Goal: Task Accomplishment & Management: Complete application form

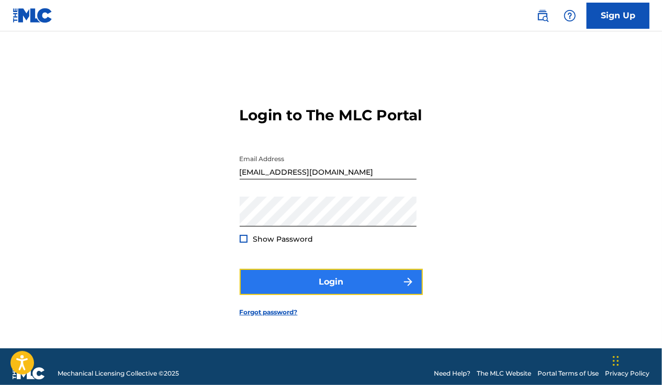
click at [329, 288] on button "Login" at bounding box center [331, 282] width 183 height 26
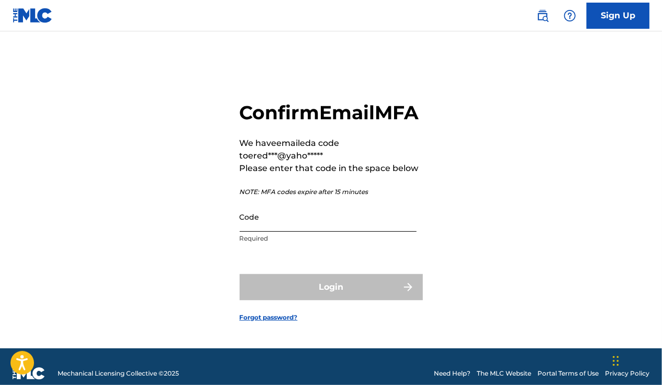
click at [293, 232] on input "Code" at bounding box center [328, 217] width 177 height 30
paste input "086485"
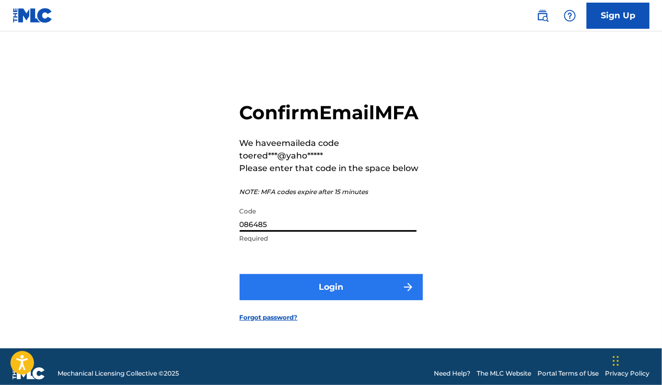
type input "086485"
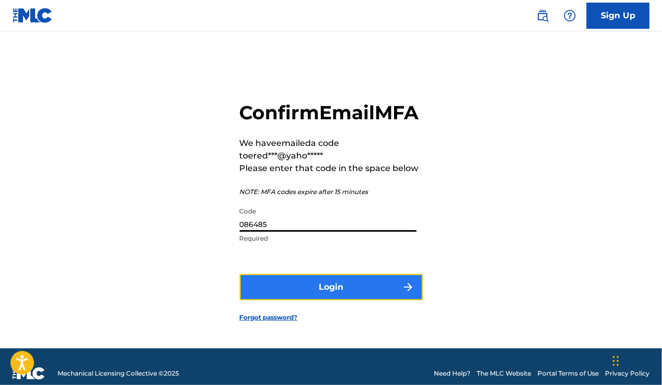
click at [332, 297] on button "Login" at bounding box center [331, 287] width 183 height 26
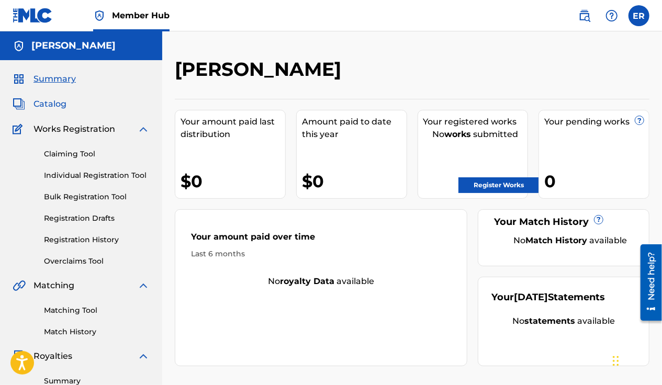
click at [53, 102] on span "Catalog" at bounding box center [49, 104] width 33 height 13
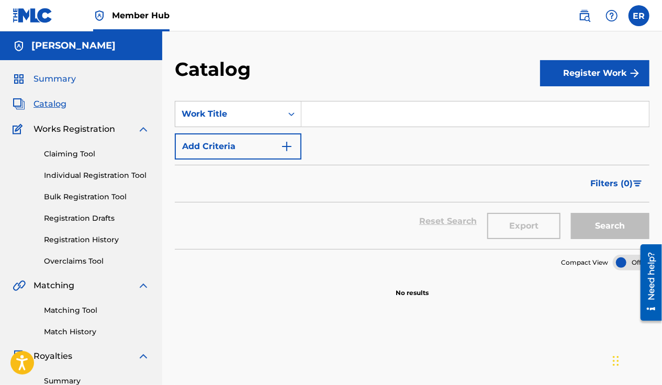
click at [64, 82] on span "Summary" at bounding box center [54, 79] width 42 height 13
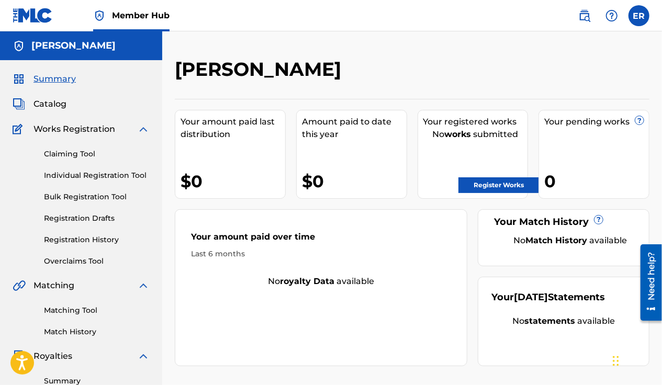
click at [48, 132] on span "Works Registration" at bounding box center [74, 129] width 82 height 13
click at [73, 153] on link "Claiming Tool" at bounding box center [97, 154] width 106 height 11
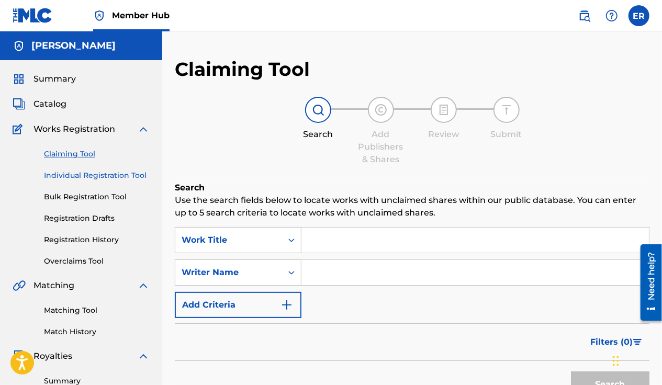
click at [83, 177] on link "Individual Registration Tool" at bounding box center [97, 175] width 106 height 11
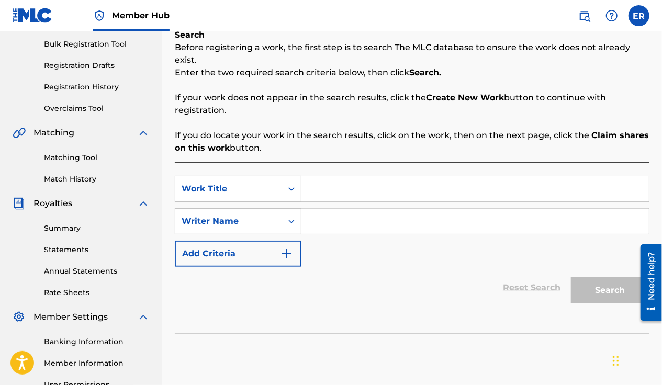
scroll to position [157, 0]
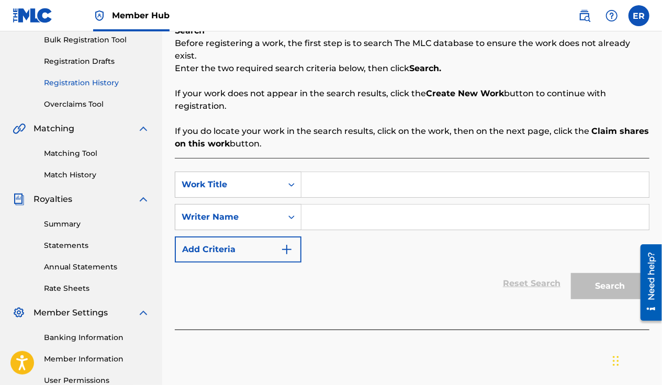
click at [87, 86] on link "Registration History" at bounding box center [97, 82] width 106 height 11
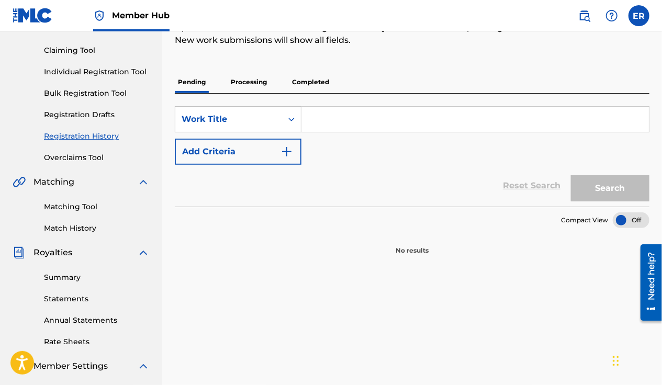
scroll to position [157, 0]
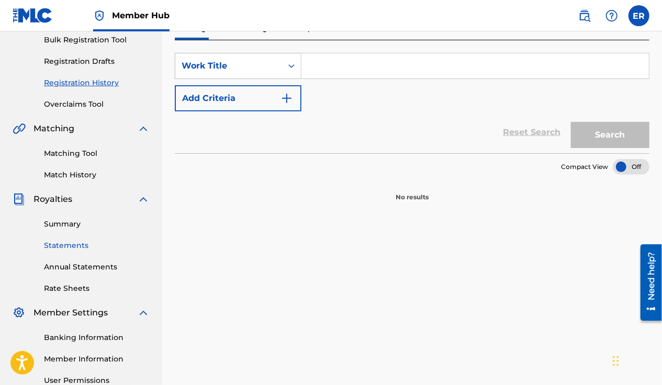
click at [72, 247] on link "Statements" at bounding box center [97, 245] width 106 height 11
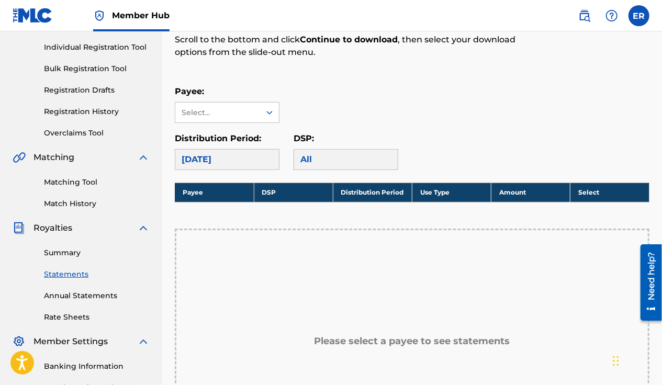
scroll to position [105, 0]
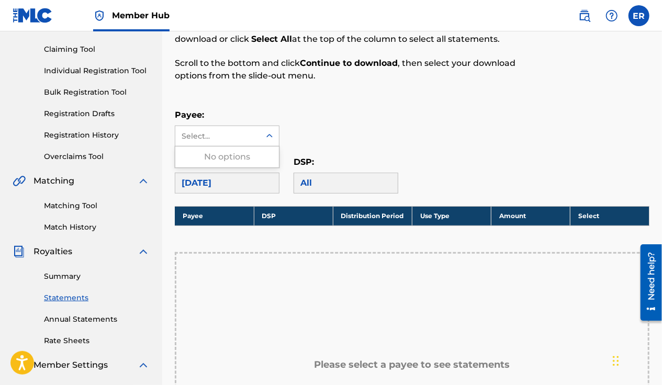
click at [273, 133] on icon at bounding box center [269, 136] width 10 height 10
click at [272, 134] on icon at bounding box center [269, 136] width 10 height 10
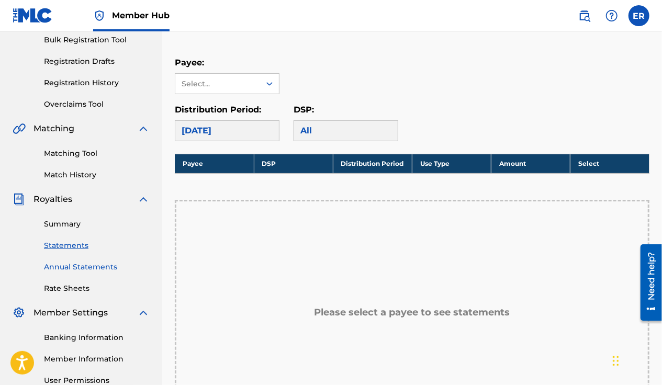
click at [96, 272] on link "Annual Statements" at bounding box center [97, 267] width 106 height 11
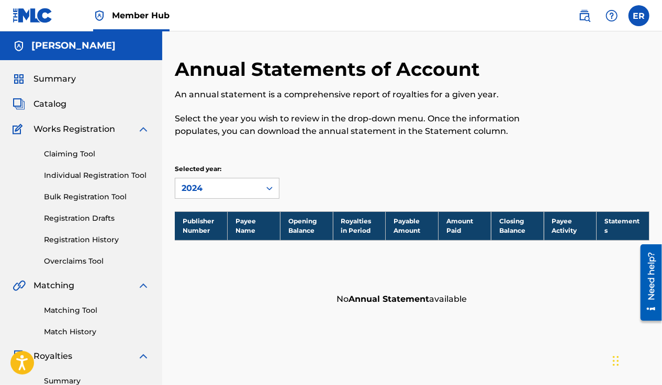
scroll to position [157, 0]
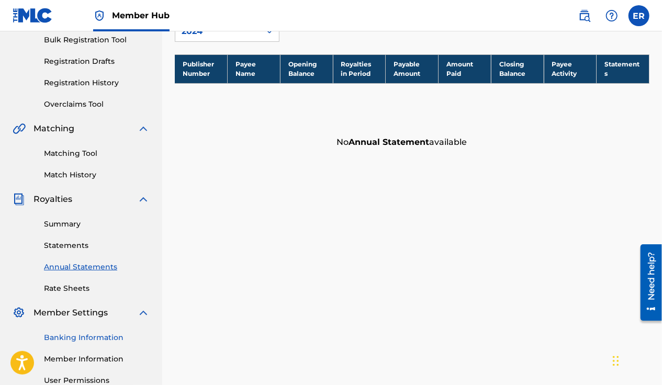
click at [87, 333] on link "Banking Information" at bounding box center [97, 337] width 106 height 11
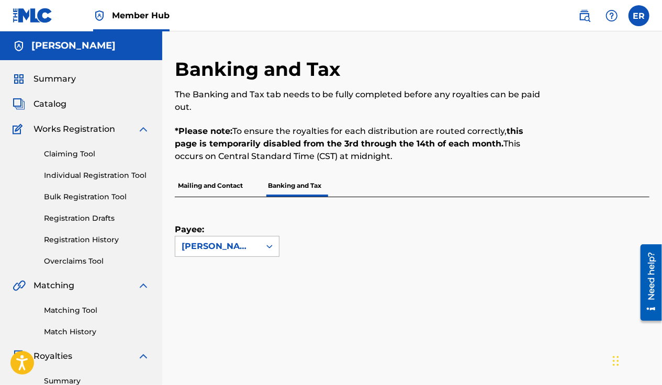
click at [269, 250] on icon at bounding box center [269, 246] width 10 height 10
click at [236, 271] on div "No options" at bounding box center [227, 267] width 104 height 21
click at [269, 248] on icon at bounding box center [269, 246] width 10 height 10
click at [229, 186] on p "Mailing and Contact" at bounding box center [210, 186] width 71 height 22
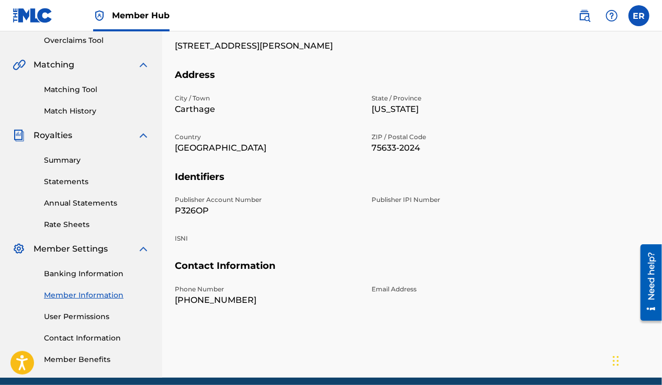
scroll to position [209, 0]
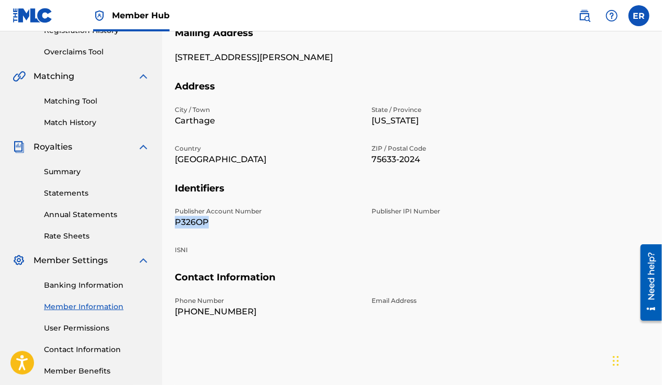
drag, startPoint x: 172, startPoint y: 210, endPoint x: 210, endPoint y: 210, distance: 37.7
click at [210, 210] on div "Mailing and Contact Information entered on the Mailing and Contact tab is used …" at bounding box center [412, 118] width 500 height 541
drag, startPoint x: 210, startPoint y: 210, endPoint x: 198, endPoint y: 212, distance: 12.2
copy p "P326OP"
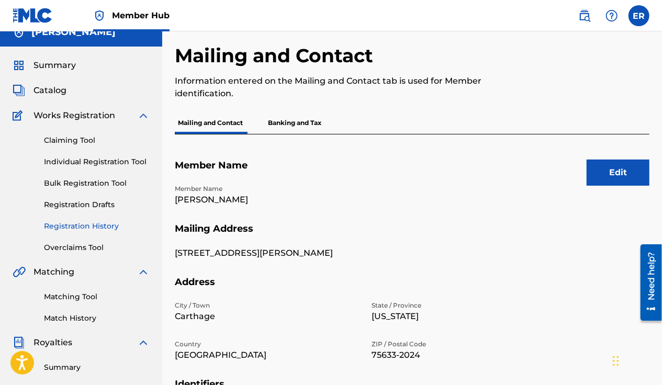
scroll to position [0, 0]
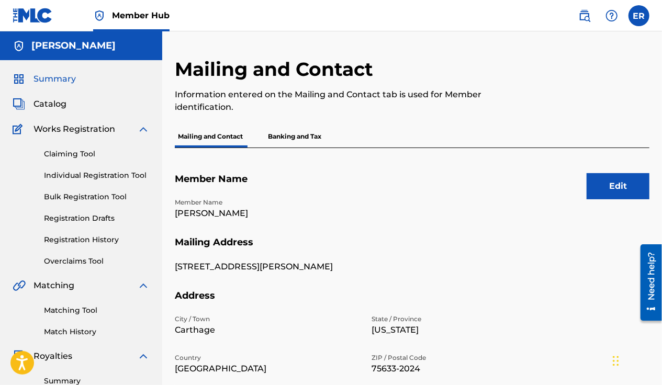
click at [32, 81] on link "Summary" at bounding box center [44, 79] width 63 height 13
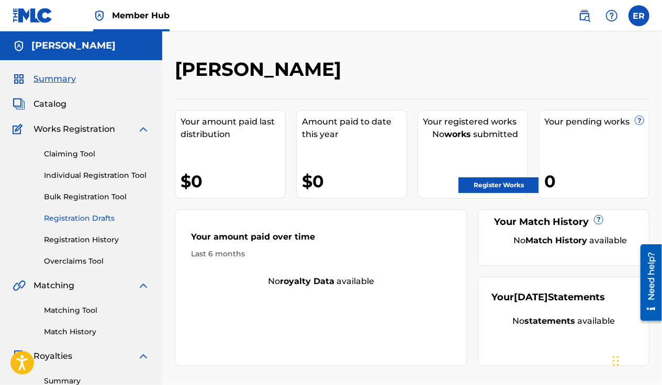
click at [94, 220] on link "Registration Drafts" at bounding box center [97, 218] width 106 height 11
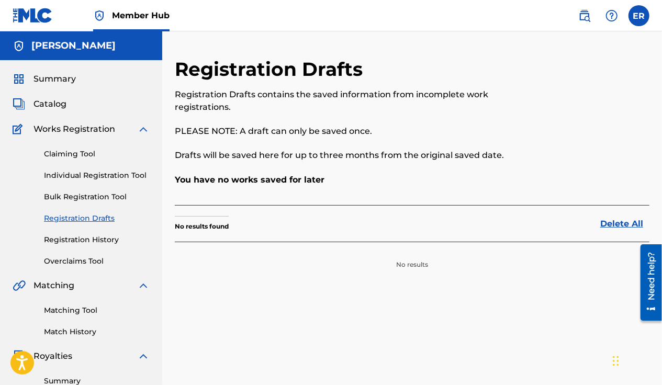
click at [91, 167] on div "Claiming Tool Individual Registration Tool Bulk Registration Tool Registration …" at bounding box center [81, 201] width 137 height 131
click at [88, 175] on link "Individual Registration Tool" at bounding box center [97, 175] width 106 height 11
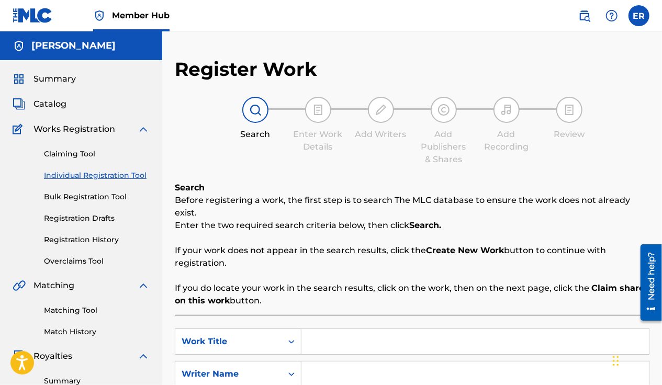
click at [258, 116] on img at bounding box center [255, 110] width 13 height 13
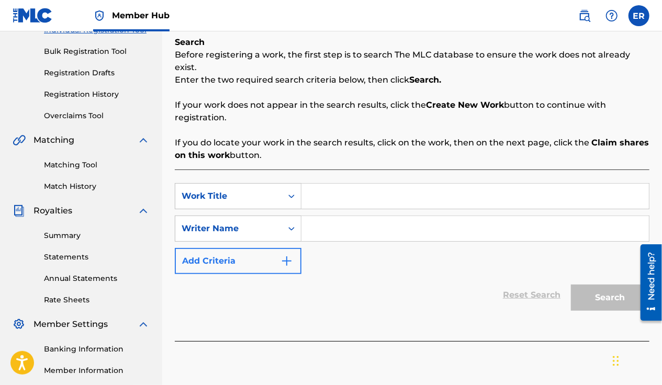
scroll to position [157, 0]
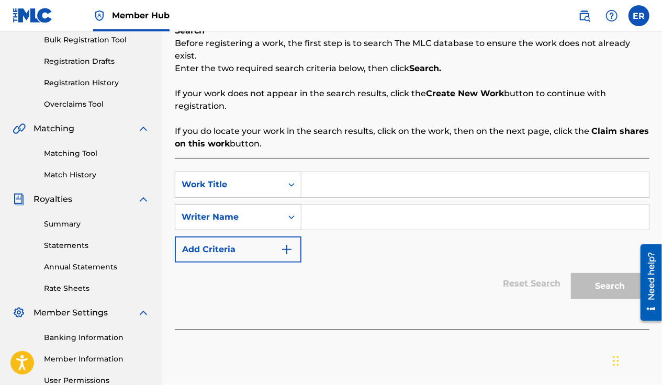
click at [297, 208] on div "Search Form" at bounding box center [291, 217] width 19 height 19
click at [316, 205] on input "Search Form" at bounding box center [474, 217] width 347 height 25
paste input "P326OP"
type input "P326OP"
click at [597, 276] on div "Search" at bounding box center [608, 284] width 84 height 42
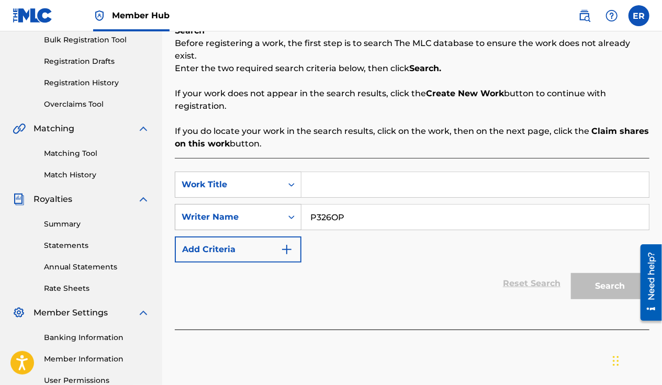
click at [290, 216] on icon "Search Form" at bounding box center [291, 218] width 6 height 4
drag, startPoint x: 356, startPoint y: 207, endPoint x: 295, endPoint y: 204, distance: 60.8
click at [295, 204] on div "SearchWithCriteria18f4a14c-095d-4e42-bf43-c73d94008668 Writer Name P326OP" at bounding box center [412, 217] width 475 height 26
type input "[PERSON_NAME]"
drag, startPoint x: 604, startPoint y: 272, endPoint x: 597, endPoint y: 271, distance: 7.9
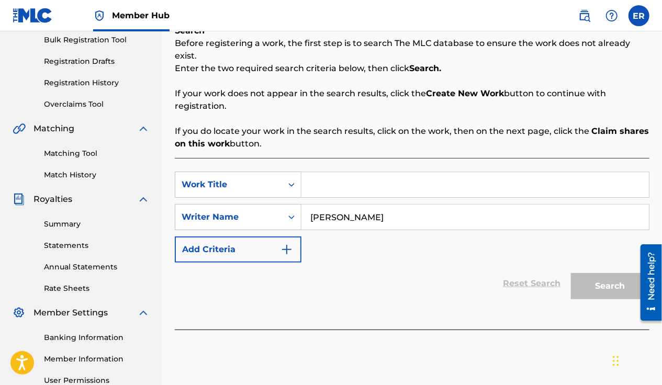
click at [604, 272] on div "Search" at bounding box center [608, 284] width 84 height 42
click at [240, 237] on button "Add Criteria" at bounding box center [238, 250] width 127 height 26
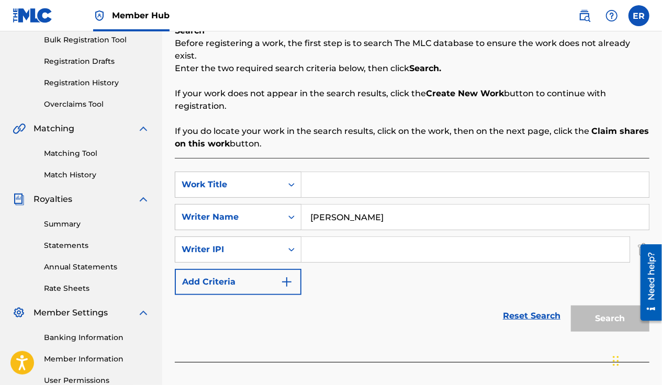
click at [591, 311] on div "Search" at bounding box center [608, 316] width 84 height 42
click at [290, 276] on img "Search Form" at bounding box center [286, 282] width 13 height 13
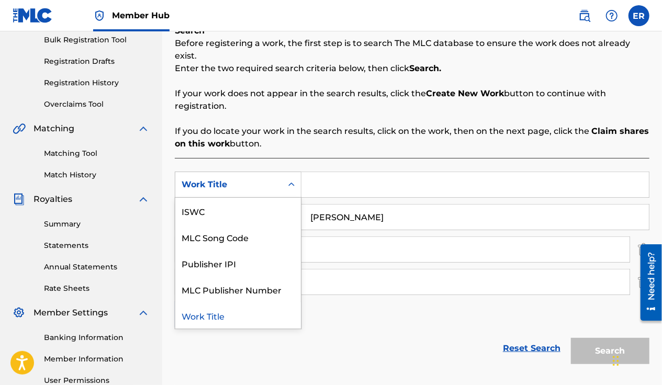
click at [279, 175] on div "Work Title" at bounding box center [228, 185] width 107 height 20
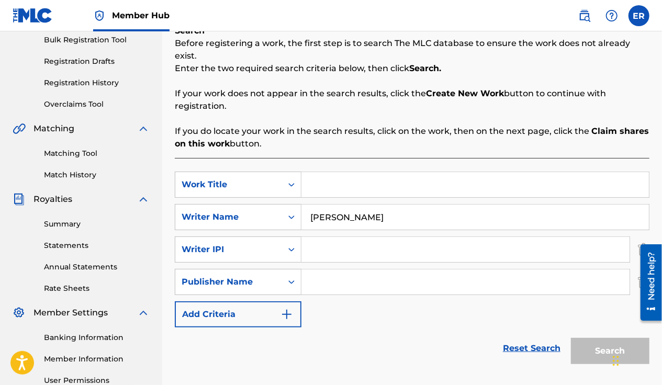
click at [324, 172] on input "Search Form" at bounding box center [474, 184] width 347 height 25
paste input "P326OP"
type input "P326OP"
click at [385, 239] on input "Search Form" at bounding box center [465, 249] width 328 height 25
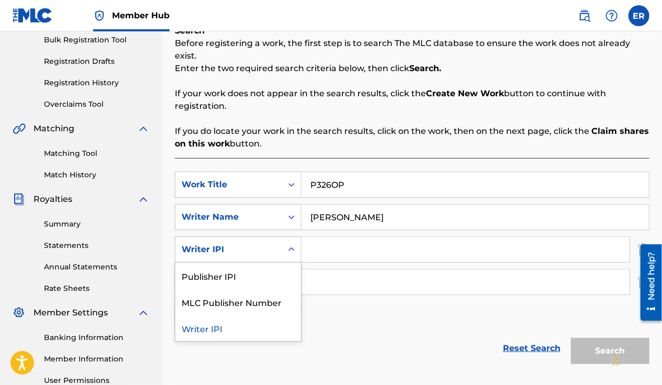
click at [292, 240] on div "Search Form" at bounding box center [291, 249] width 19 height 19
click at [265, 263] on div "Publisher IPI" at bounding box center [238, 276] width 126 height 26
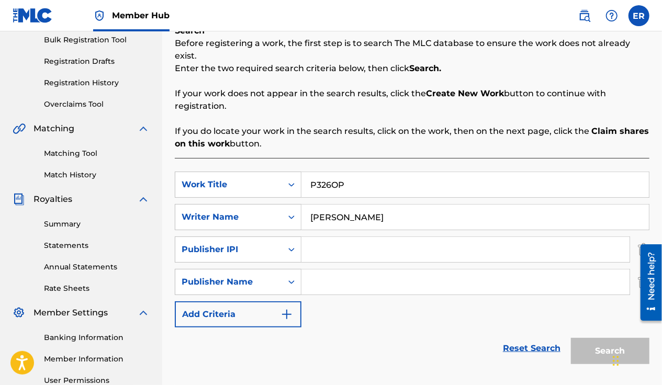
paste input "P326OP"
type input "P326OP"
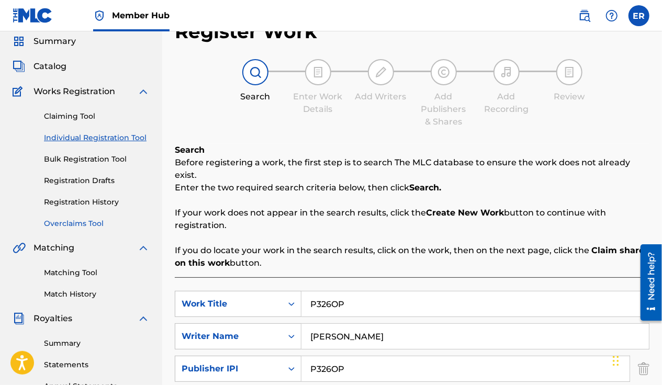
scroll to position [2, 0]
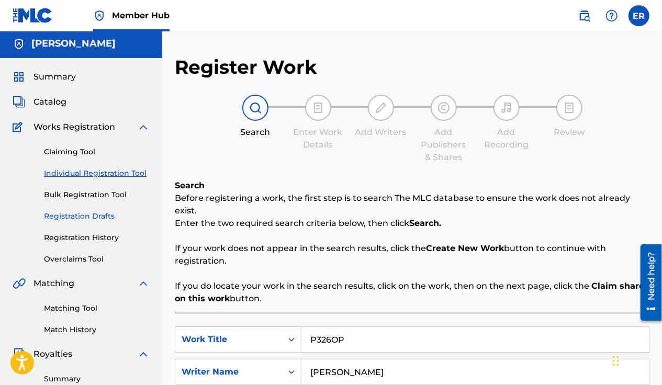
click at [83, 217] on link "Registration Drafts" at bounding box center [97, 216] width 106 height 11
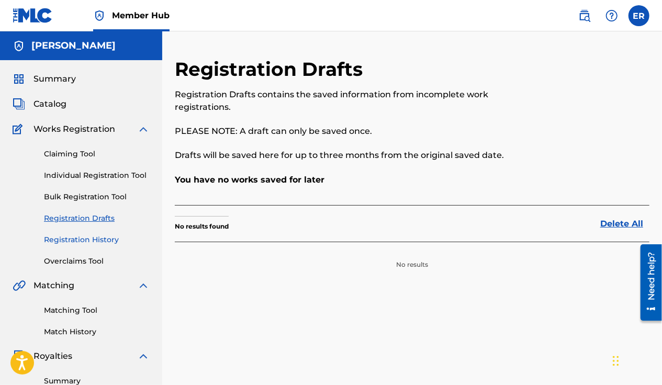
click at [85, 245] on link "Registration History" at bounding box center [97, 239] width 106 height 11
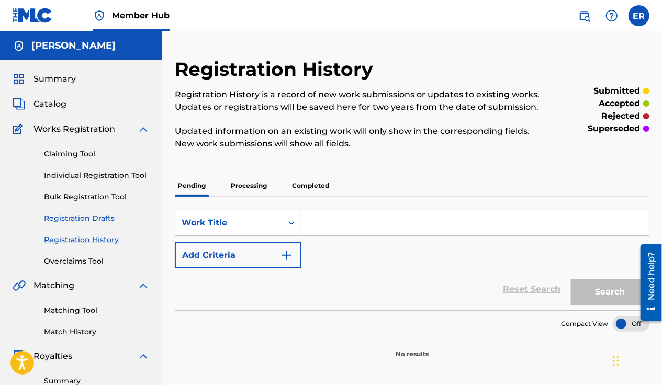
click at [92, 218] on link "Registration Drafts" at bounding box center [97, 218] width 106 height 11
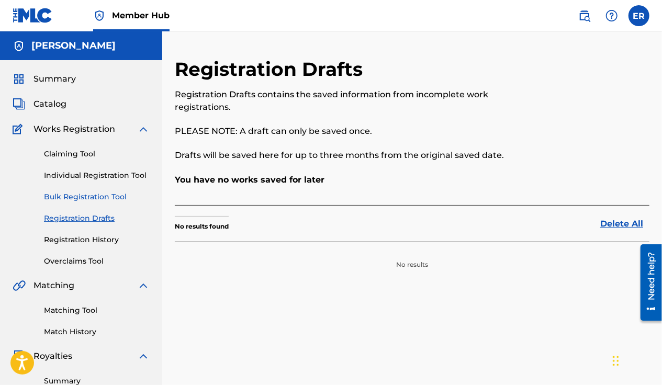
click at [98, 197] on link "Bulk Registration Tool" at bounding box center [97, 197] width 106 height 11
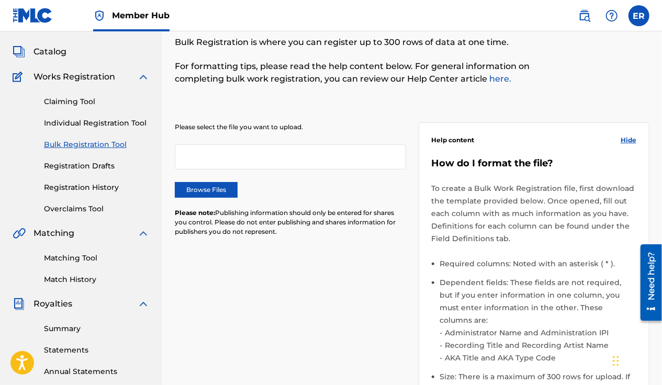
scroll to position [105, 0]
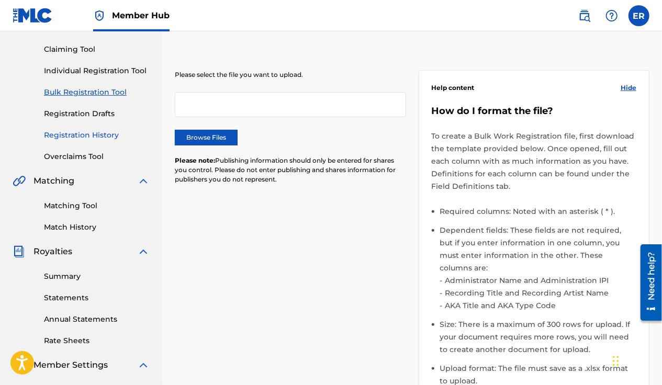
click at [86, 136] on link "Registration History" at bounding box center [97, 135] width 106 height 11
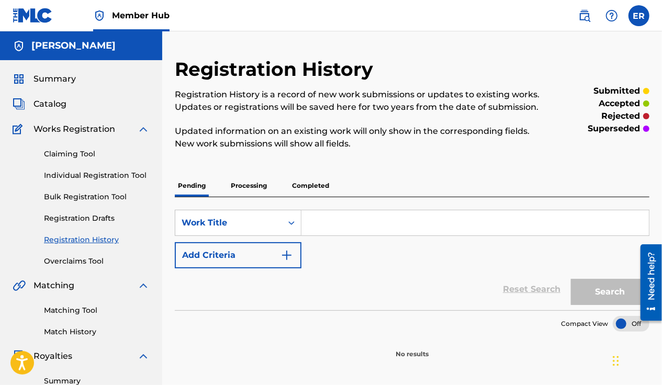
click at [74, 160] on div "Claiming Tool Individual Registration Tool Bulk Registration Tool Registration …" at bounding box center [81, 201] width 137 height 131
